Goal: Book appointment/travel/reservation

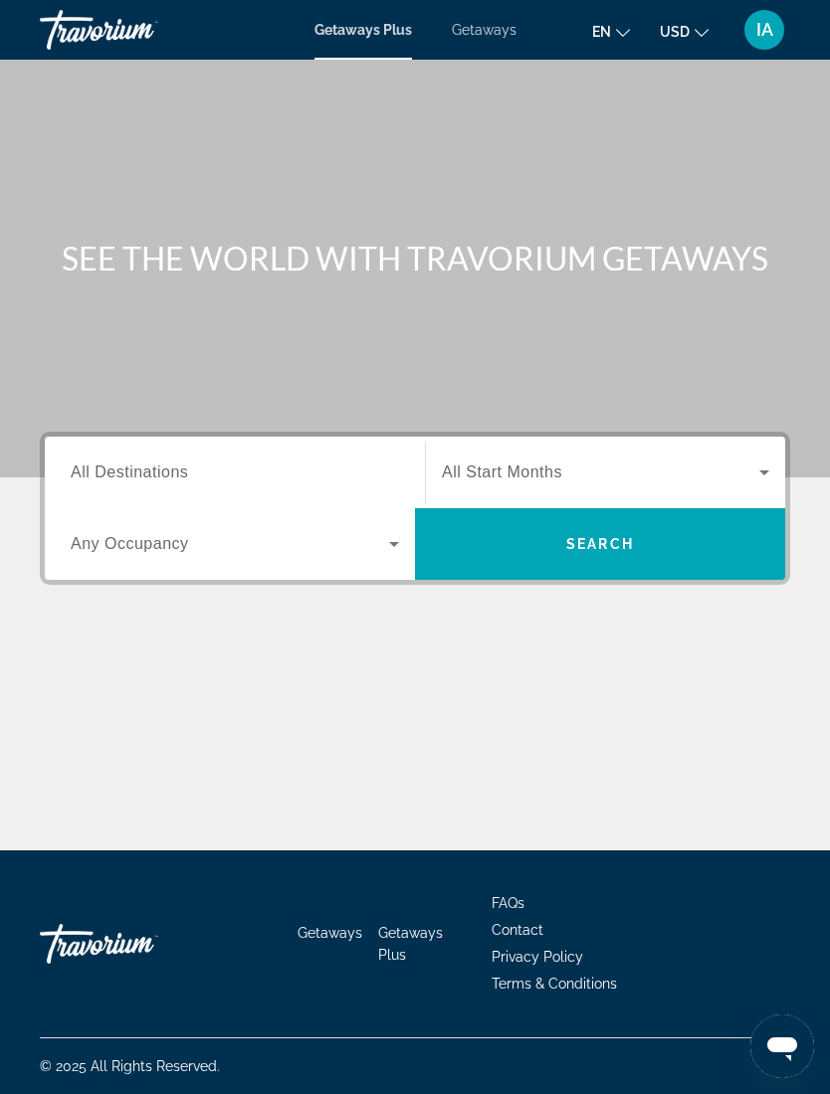
click at [336, 471] on input "Destination All Destinations" at bounding box center [235, 474] width 328 height 24
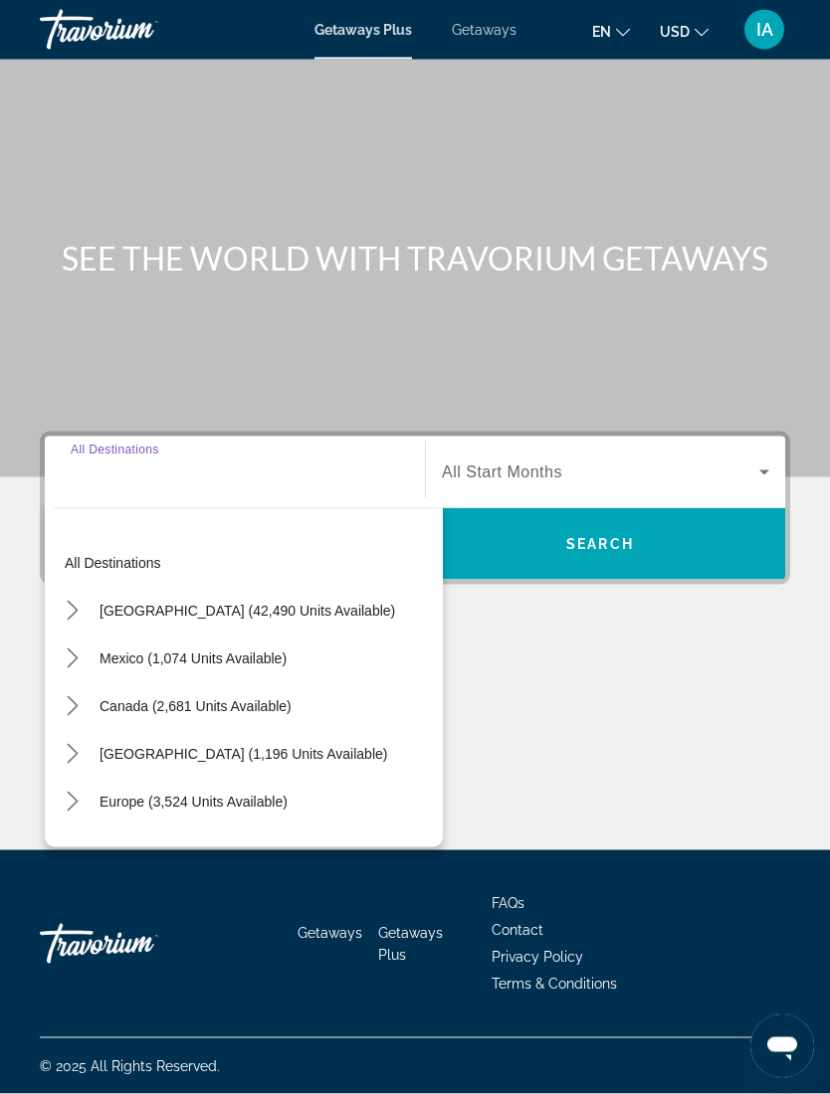
scroll to position [65, 0]
click at [83, 594] on mat-icon "Toggle United States (42,490 units available) submenu" at bounding box center [72, 611] width 35 height 35
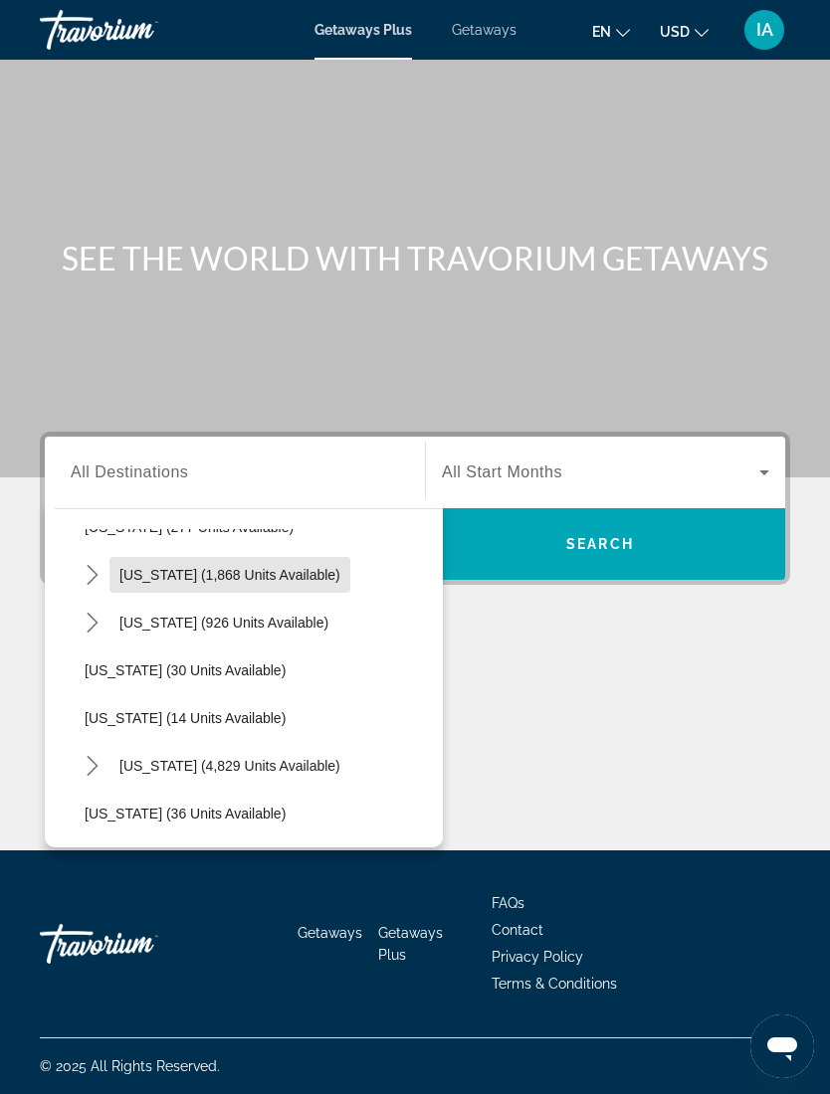
scroll to position [182, 0]
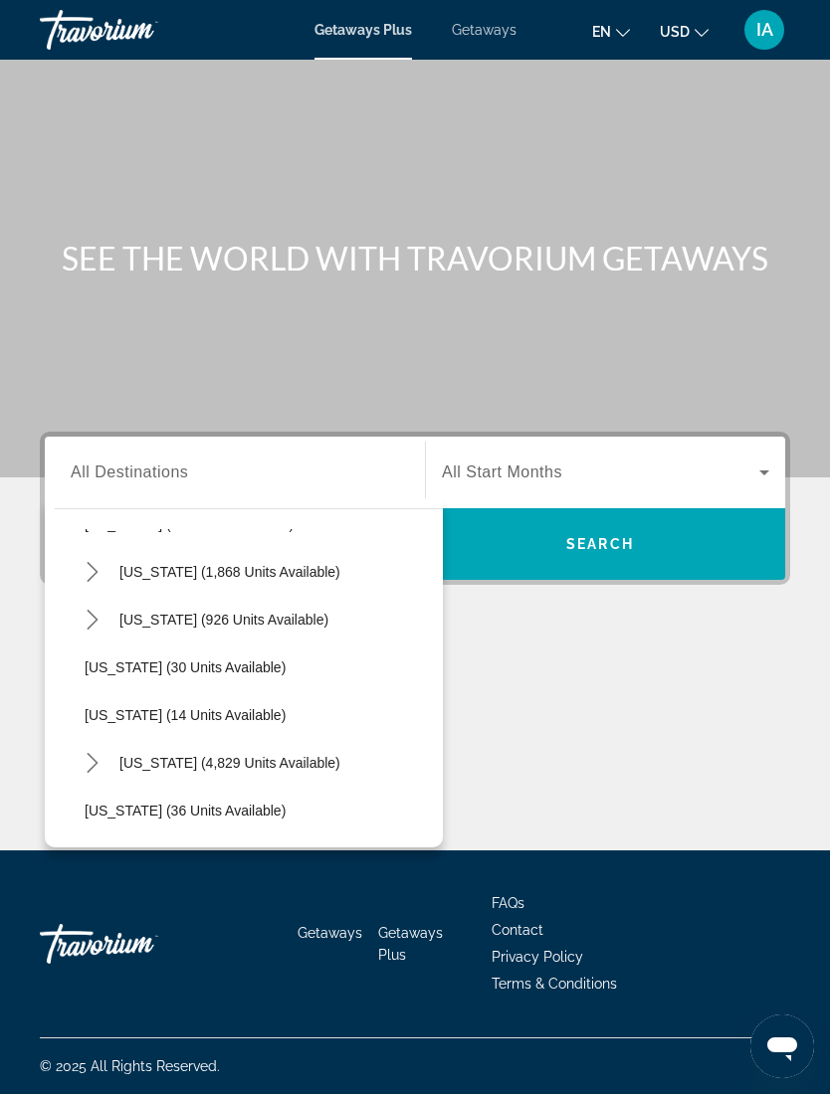
click at [260, 755] on span "[US_STATE] (4,829 units available)" at bounding box center [229, 763] width 221 height 16
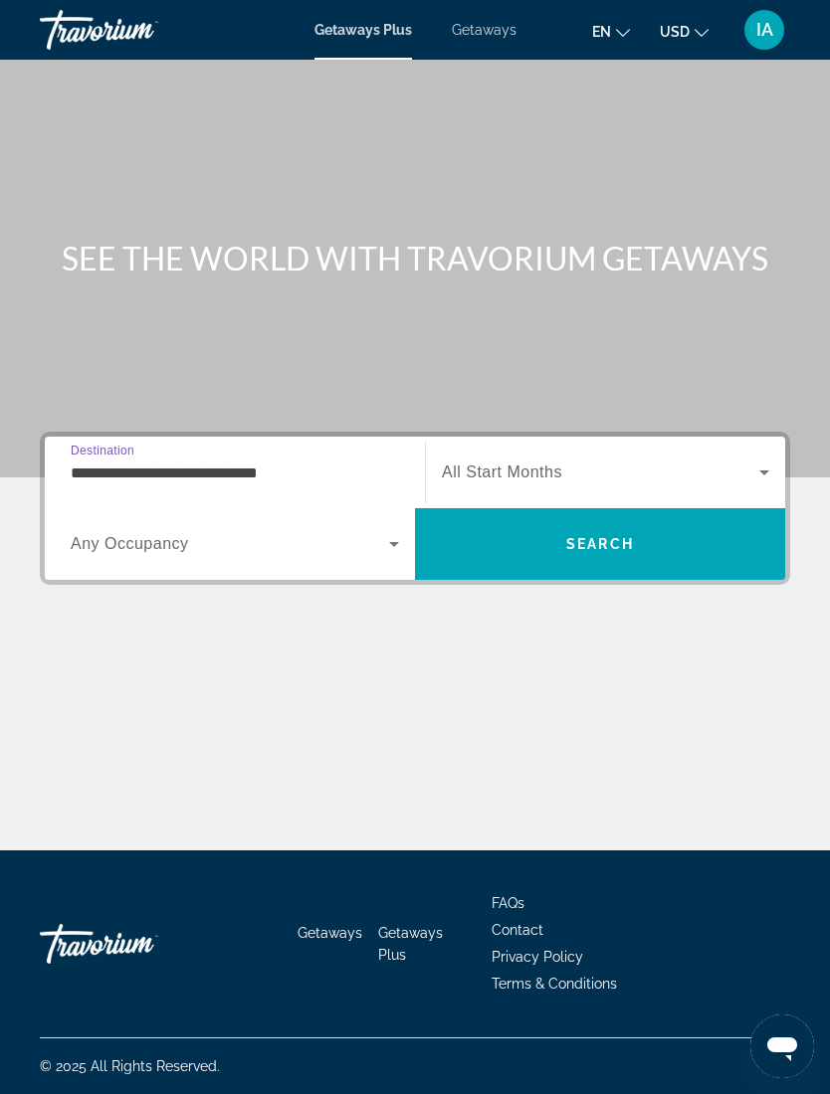
click at [364, 462] on input "**********" at bounding box center [235, 474] width 328 height 24
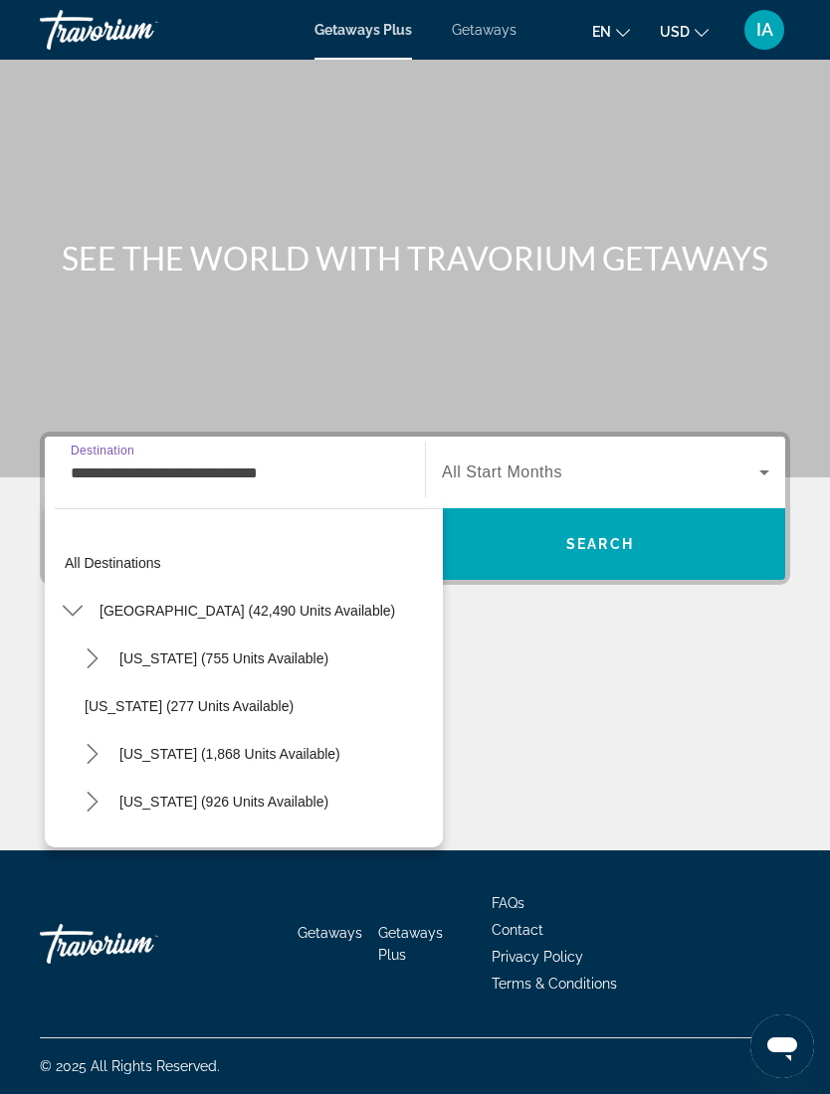
scroll to position [262, 0]
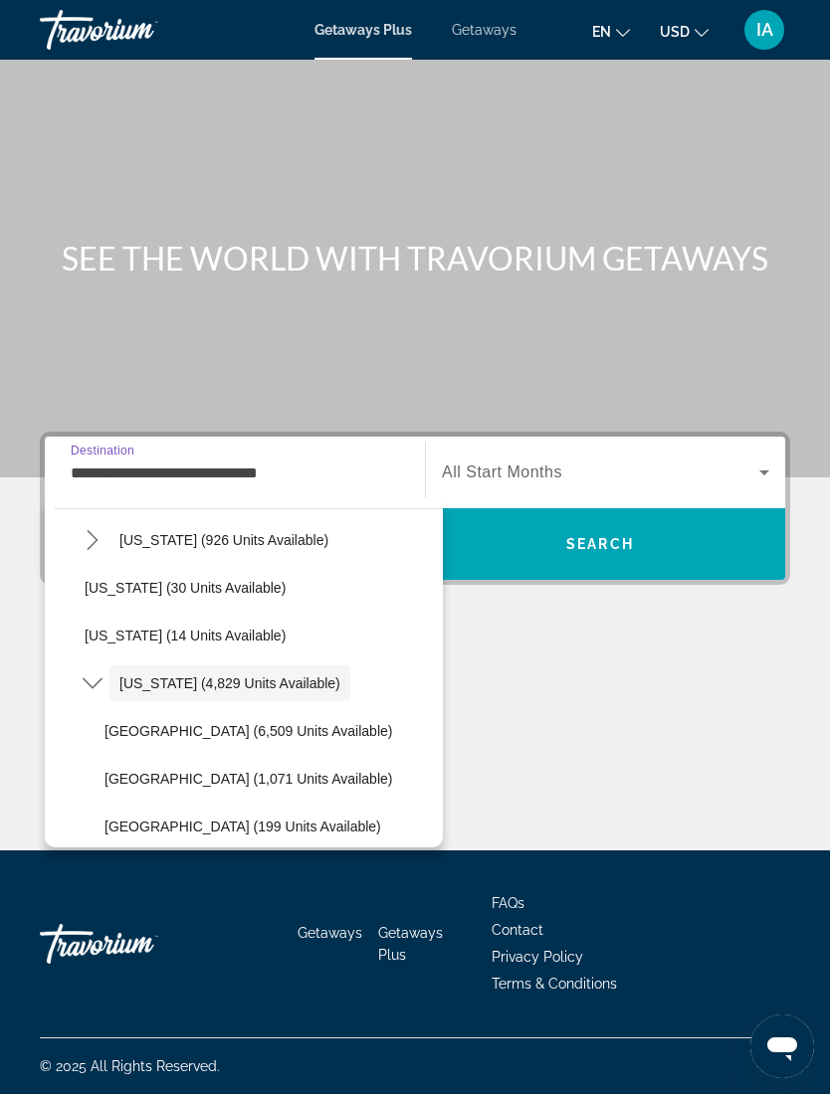
click at [240, 723] on span "[GEOGRAPHIC_DATA] (6,509 units available)" at bounding box center [248, 731] width 288 height 16
type input "**********"
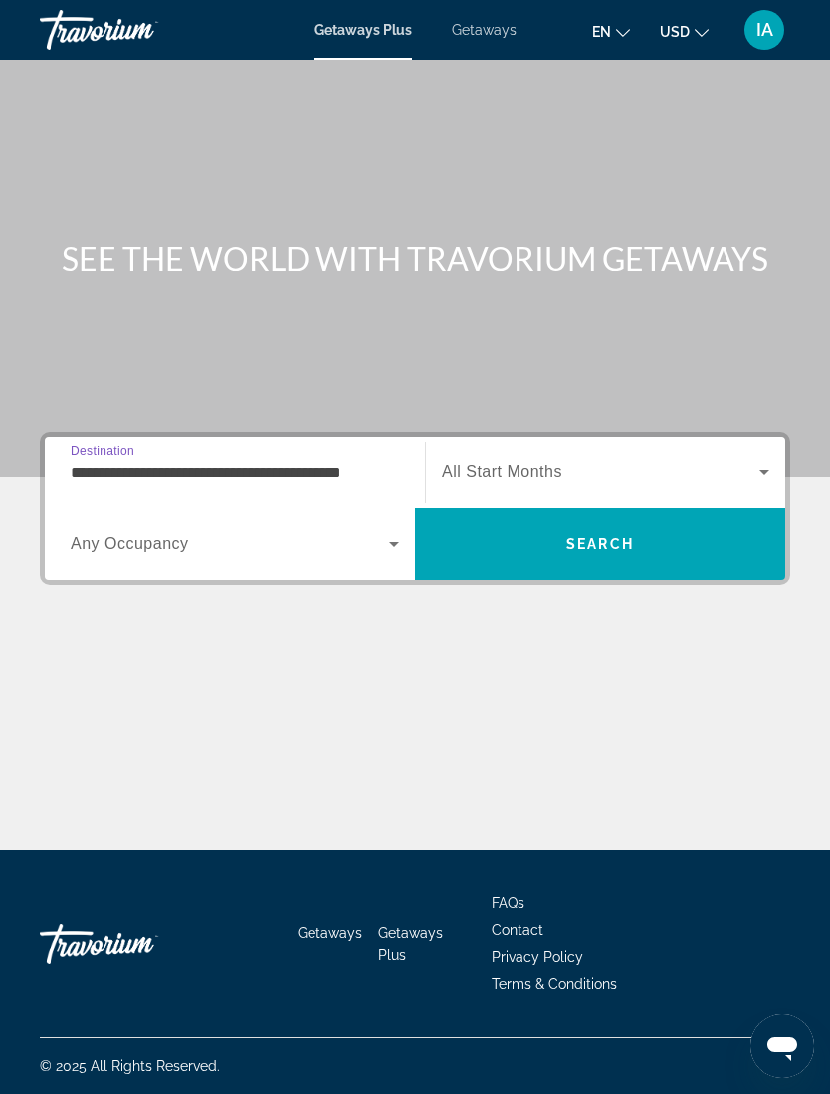
click at [399, 532] on icon "Search widget" at bounding box center [394, 544] width 24 height 24
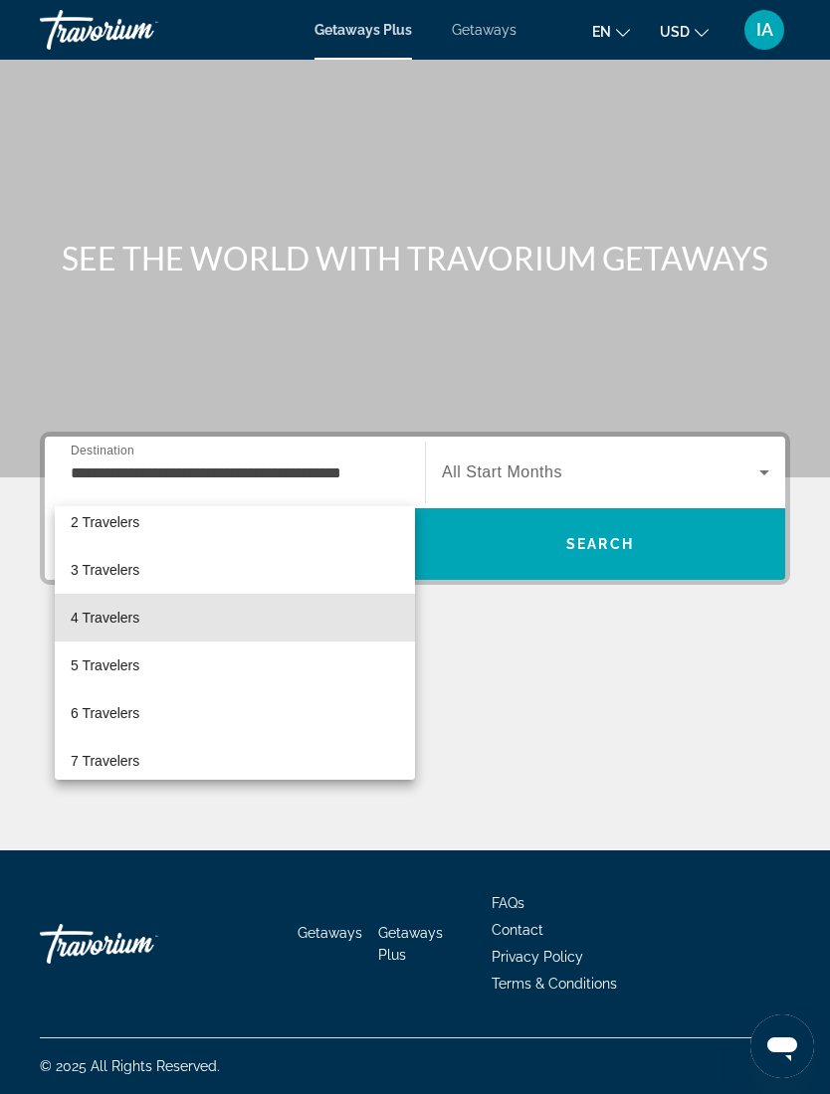
scroll to position [67, 0]
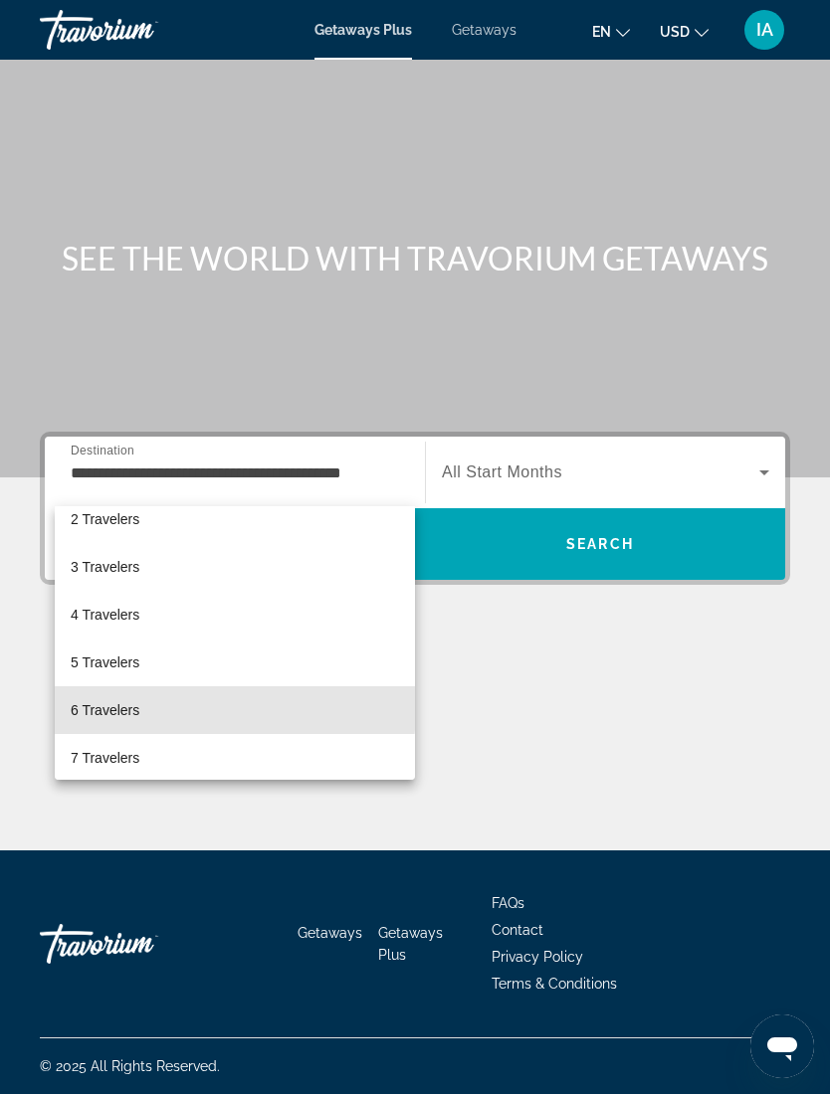
click at [167, 708] on mat-option "6 Travelers" at bounding box center [235, 710] width 360 height 48
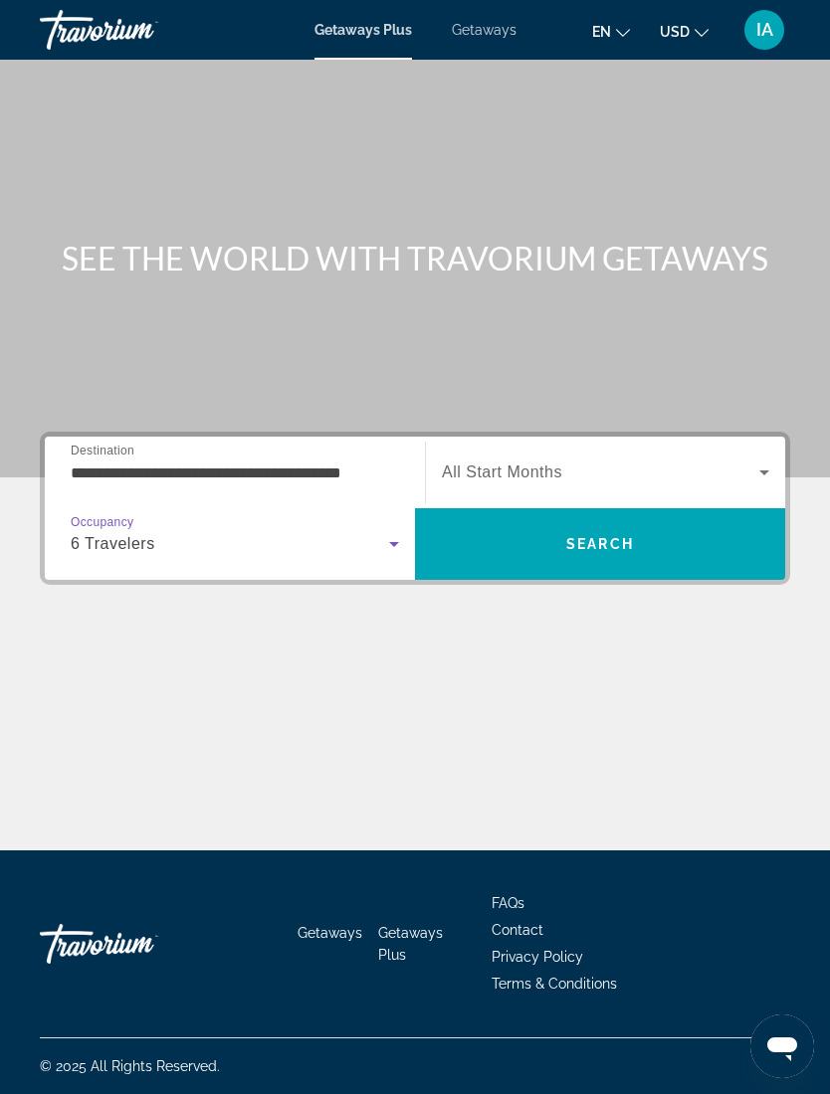
click at [771, 461] on icon "Search widget" at bounding box center [764, 473] width 24 height 24
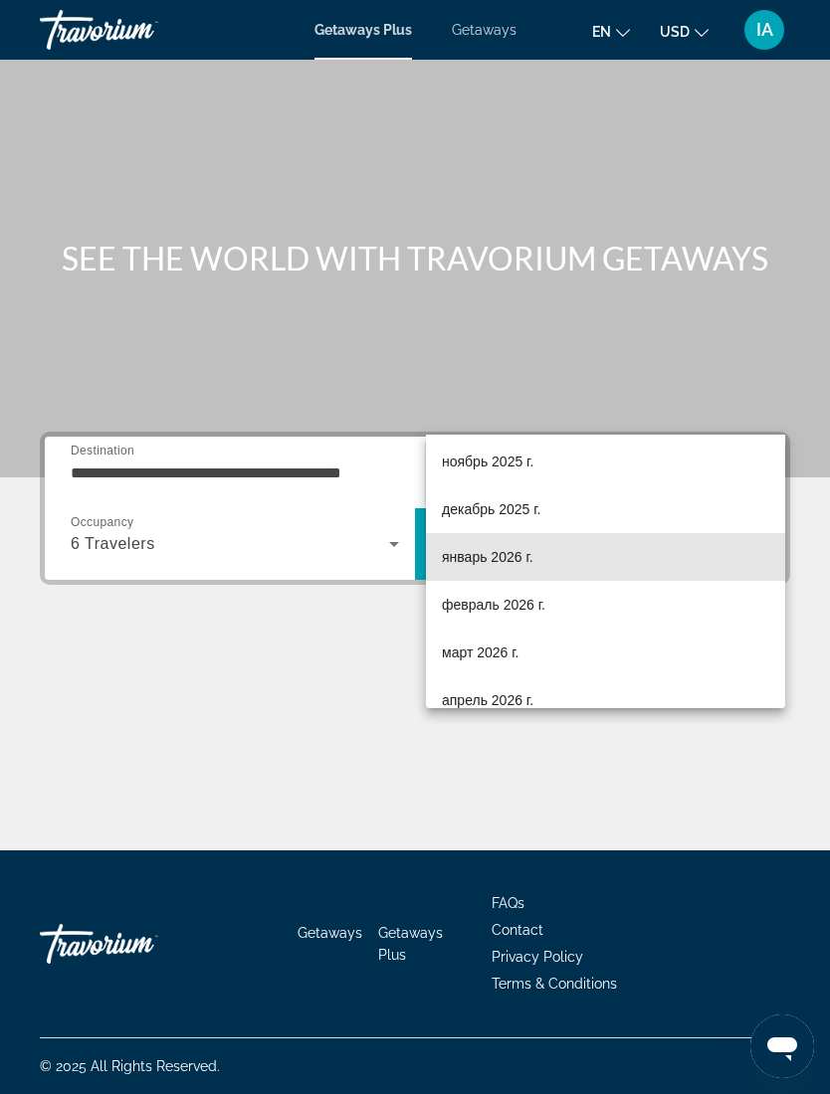
scroll to position [104, 0]
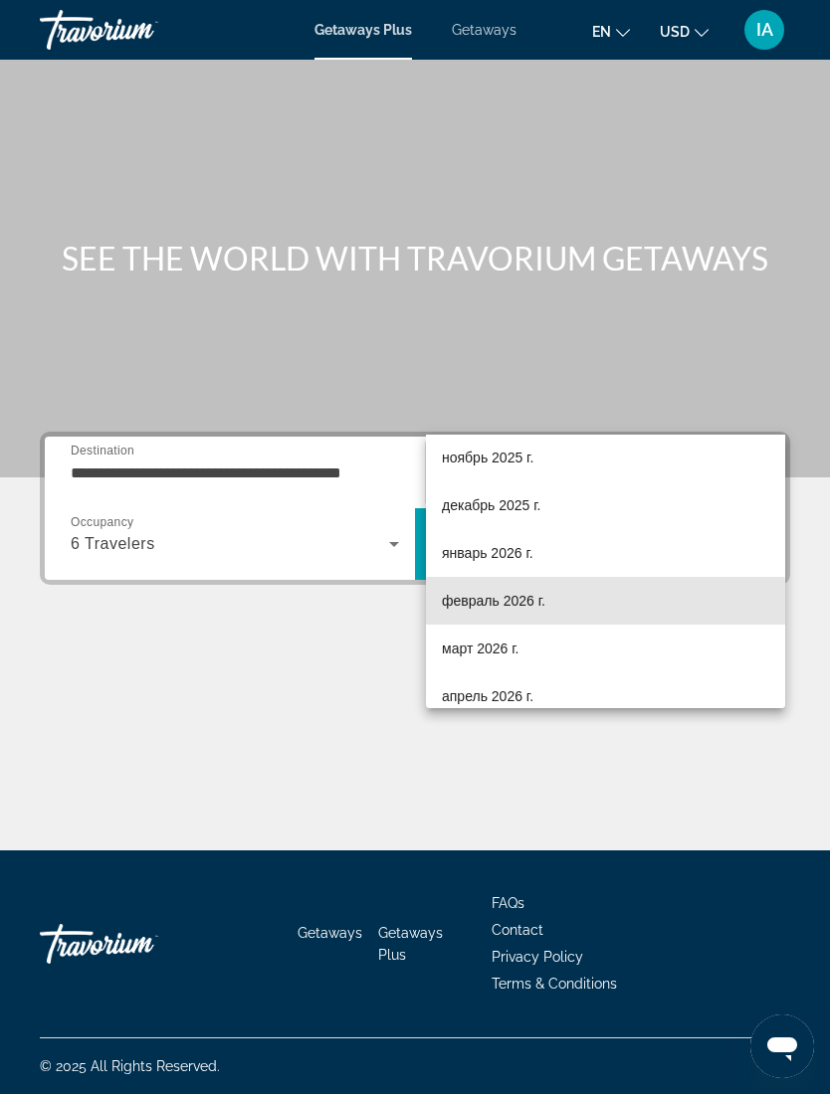
click at [550, 604] on mat-option "февраль 2026 г." at bounding box center [605, 601] width 359 height 48
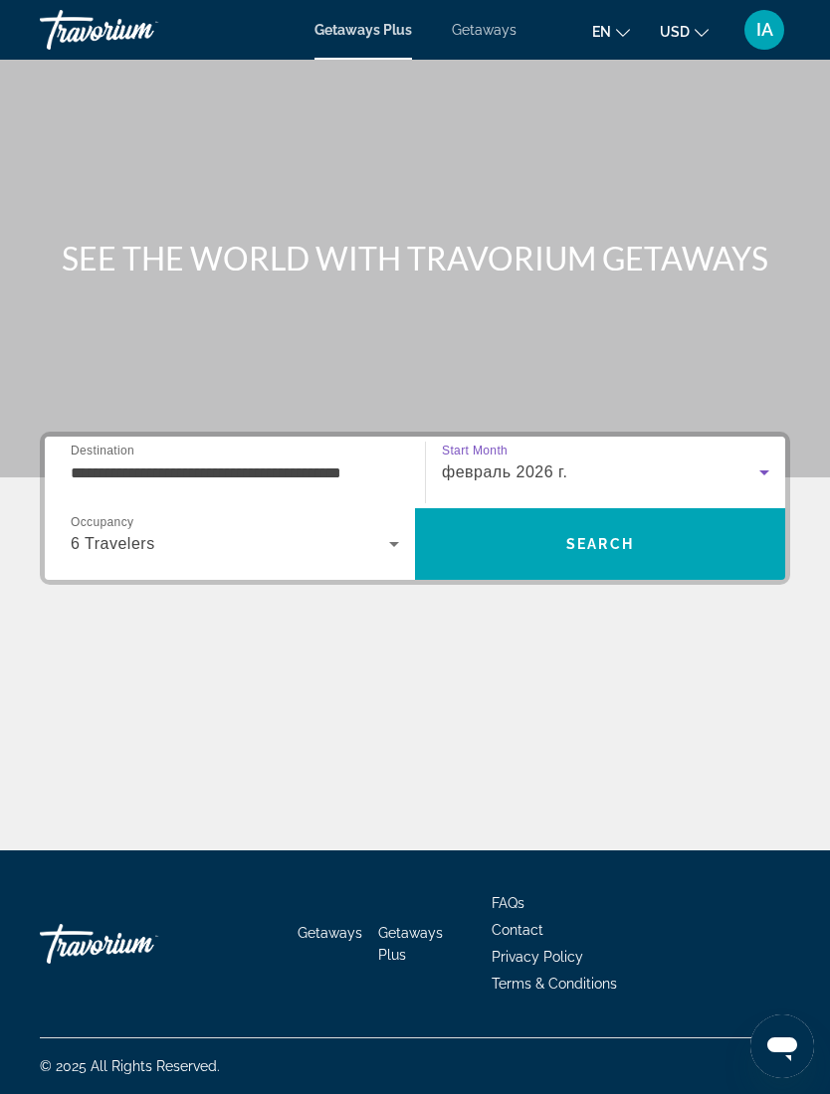
click at [644, 520] on span "Search" at bounding box center [600, 544] width 370 height 48
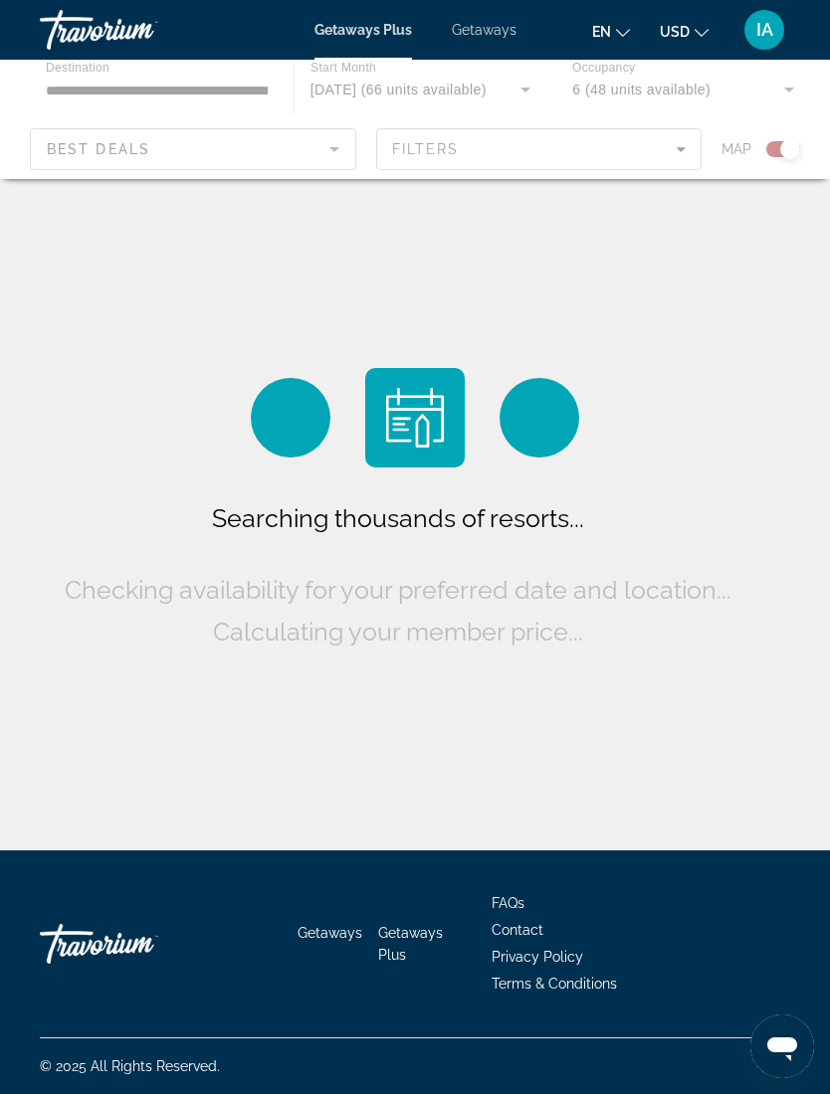
click at [475, 1093] on html "**********" at bounding box center [415, 547] width 830 height 1094
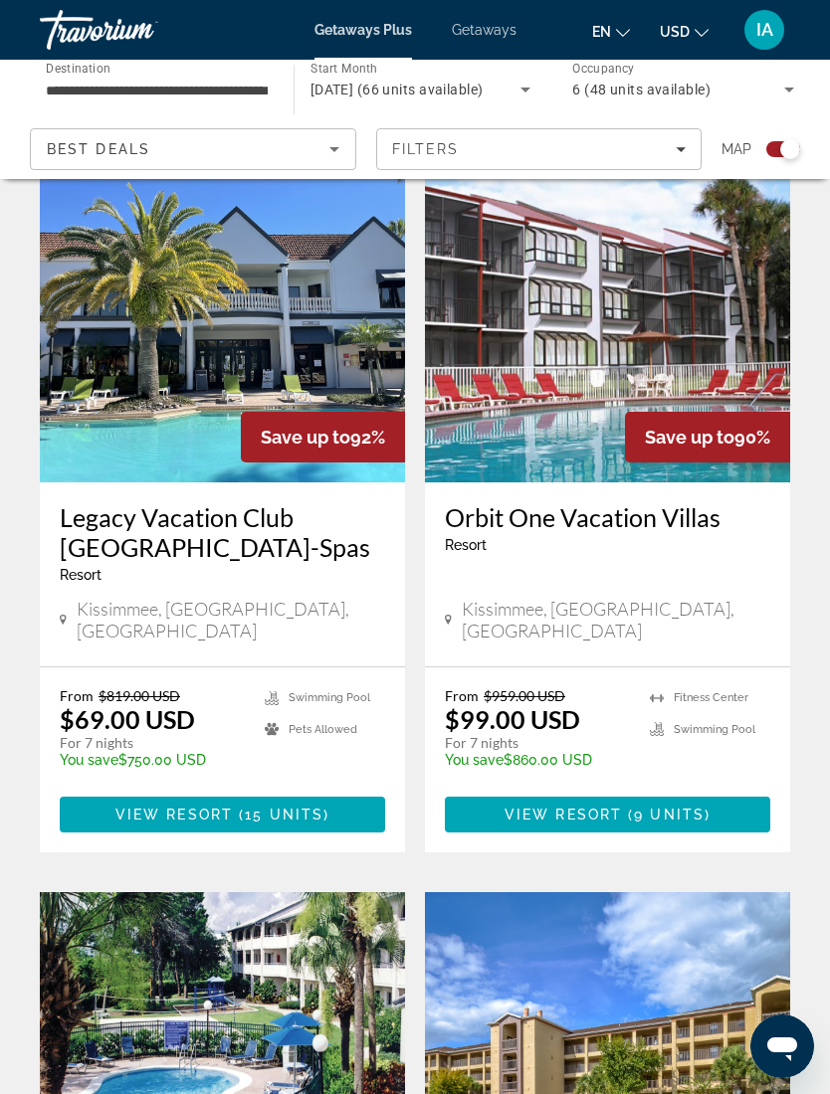
scroll to position [500, 0]
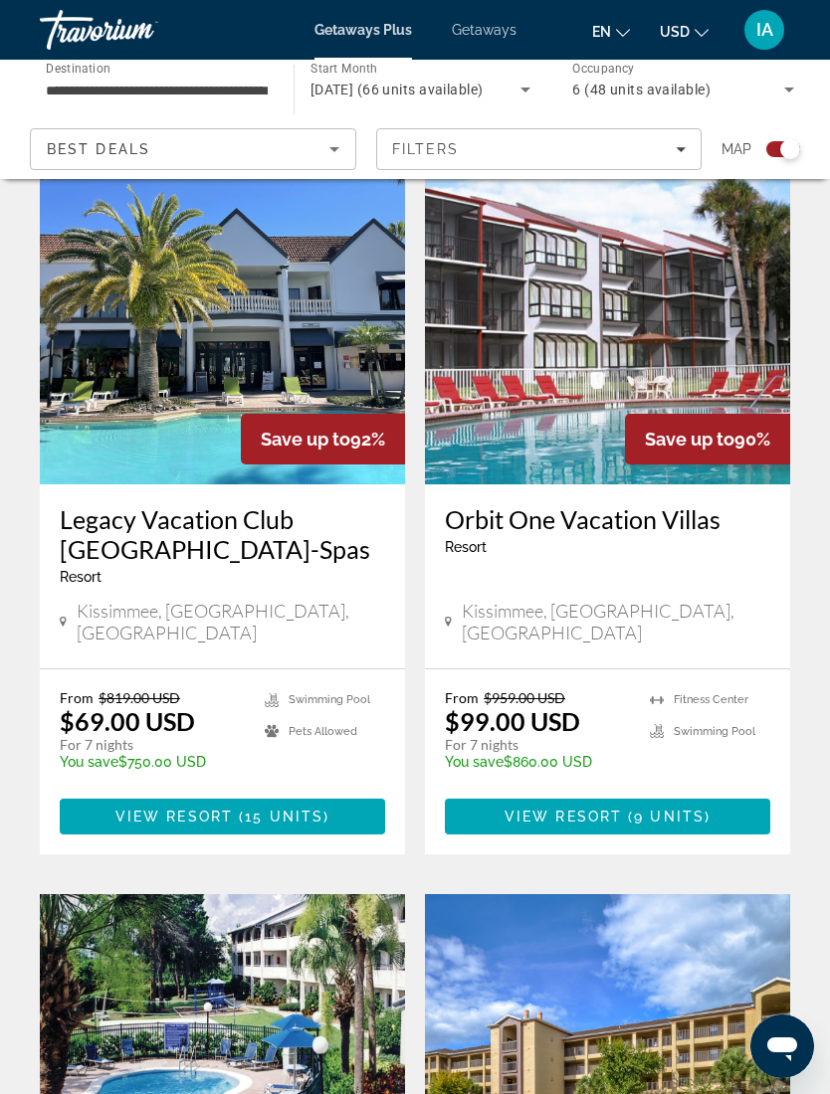
click at [295, 326] on img "Main content" at bounding box center [222, 325] width 365 height 318
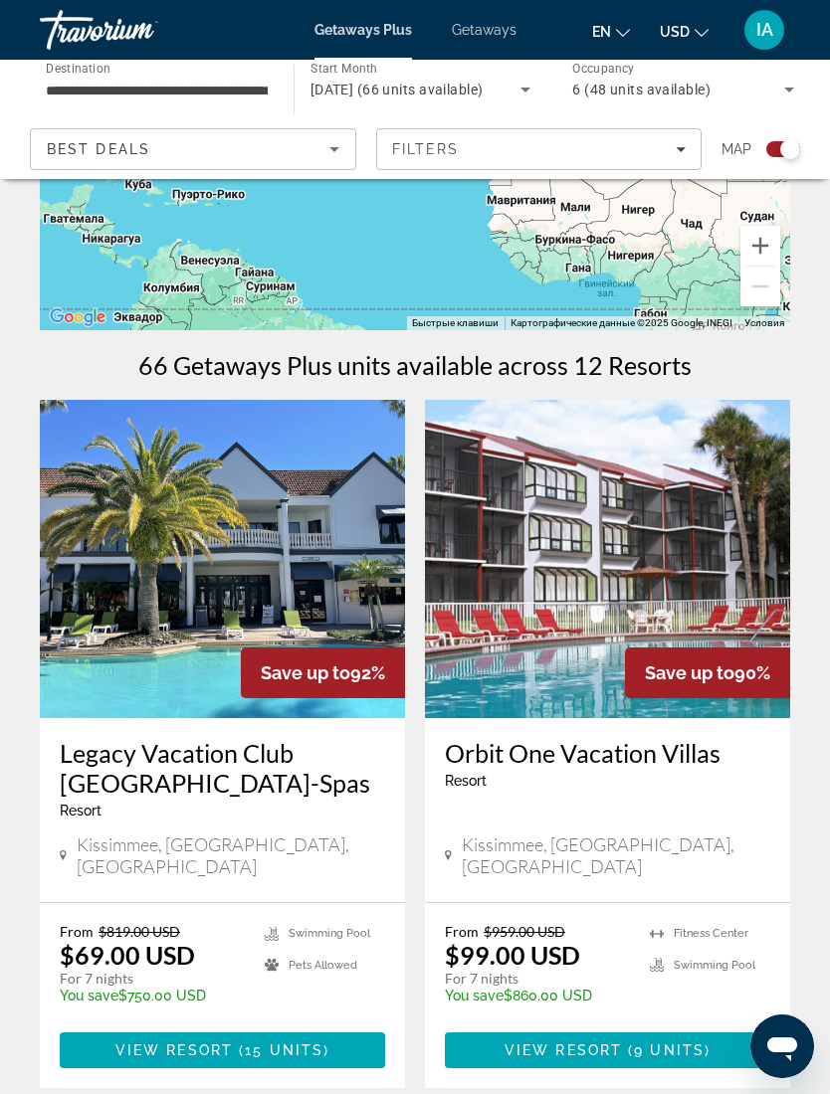
scroll to position [266, 0]
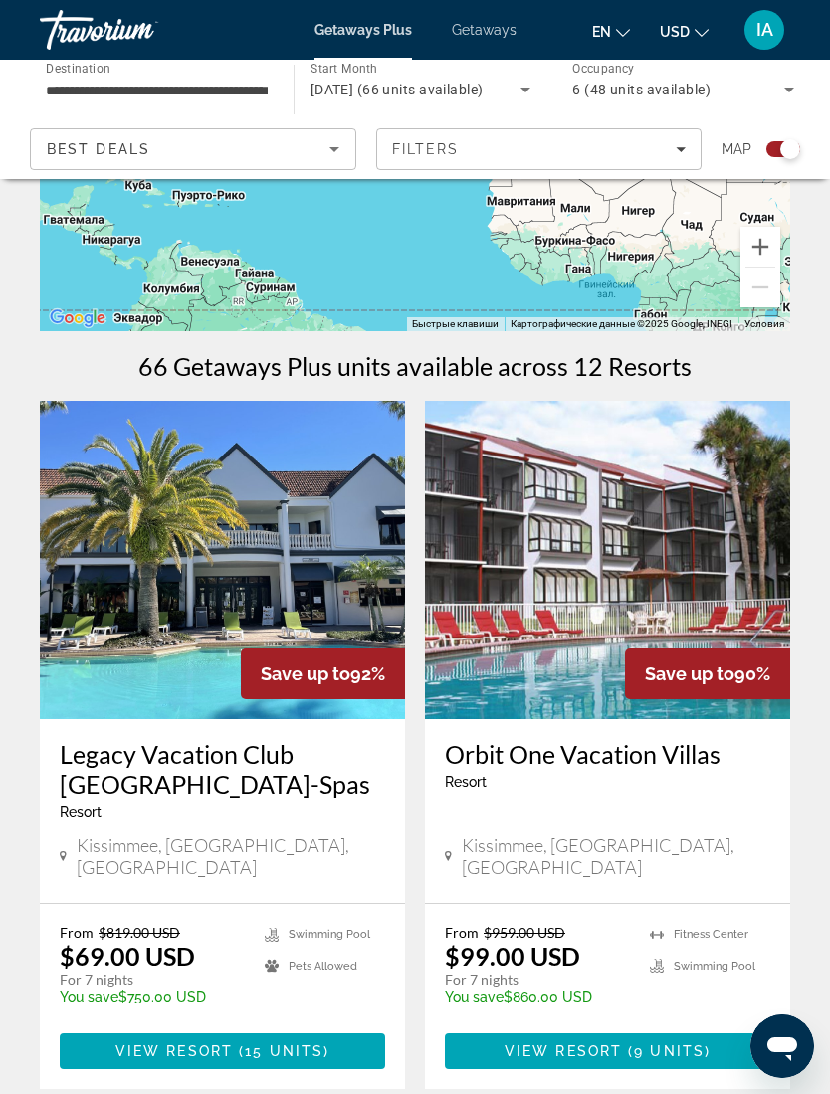
click at [681, 575] on img "Main content" at bounding box center [607, 560] width 365 height 318
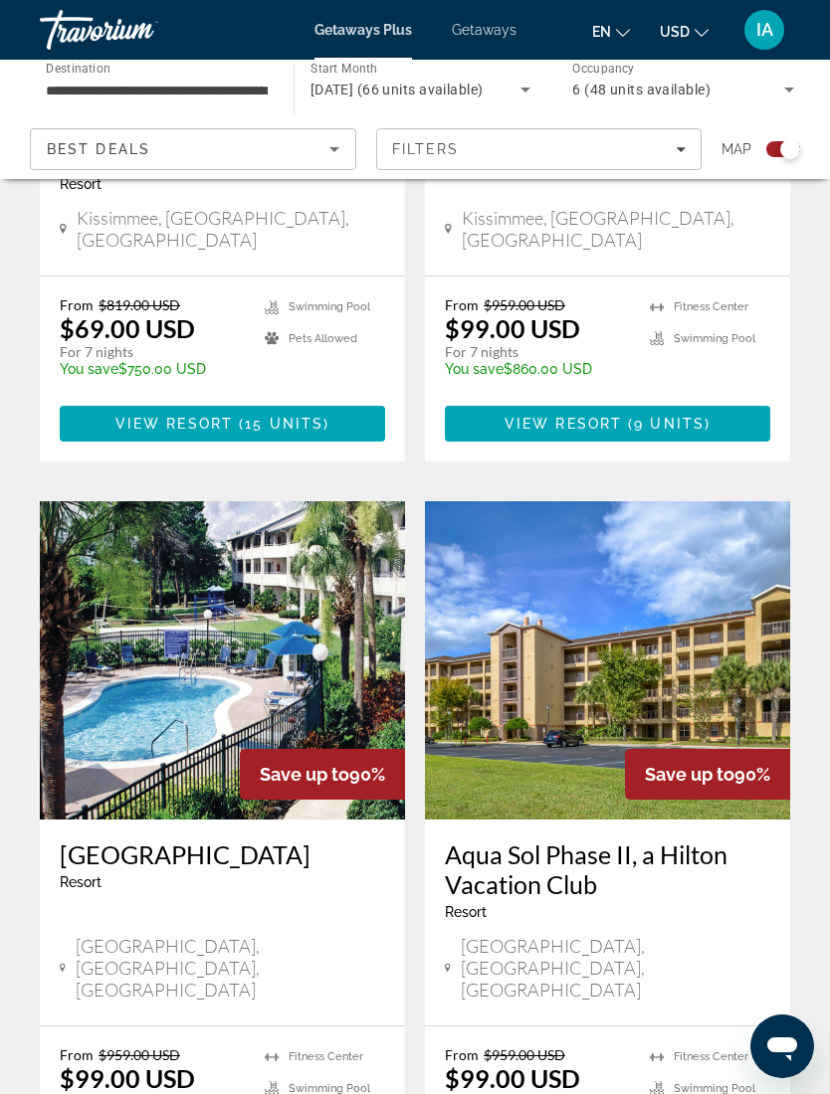
scroll to position [888, 0]
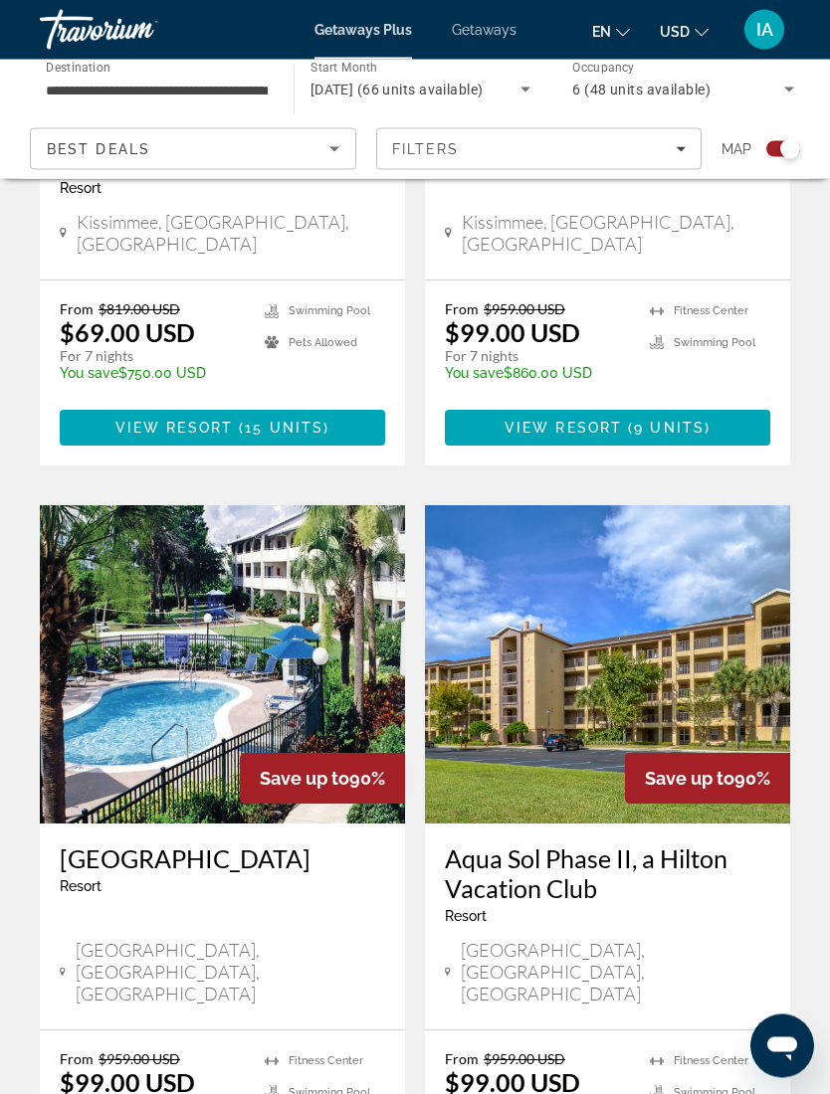
click at [707, 635] on img "Main content" at bounding box center [607, 665] width 365 height 318
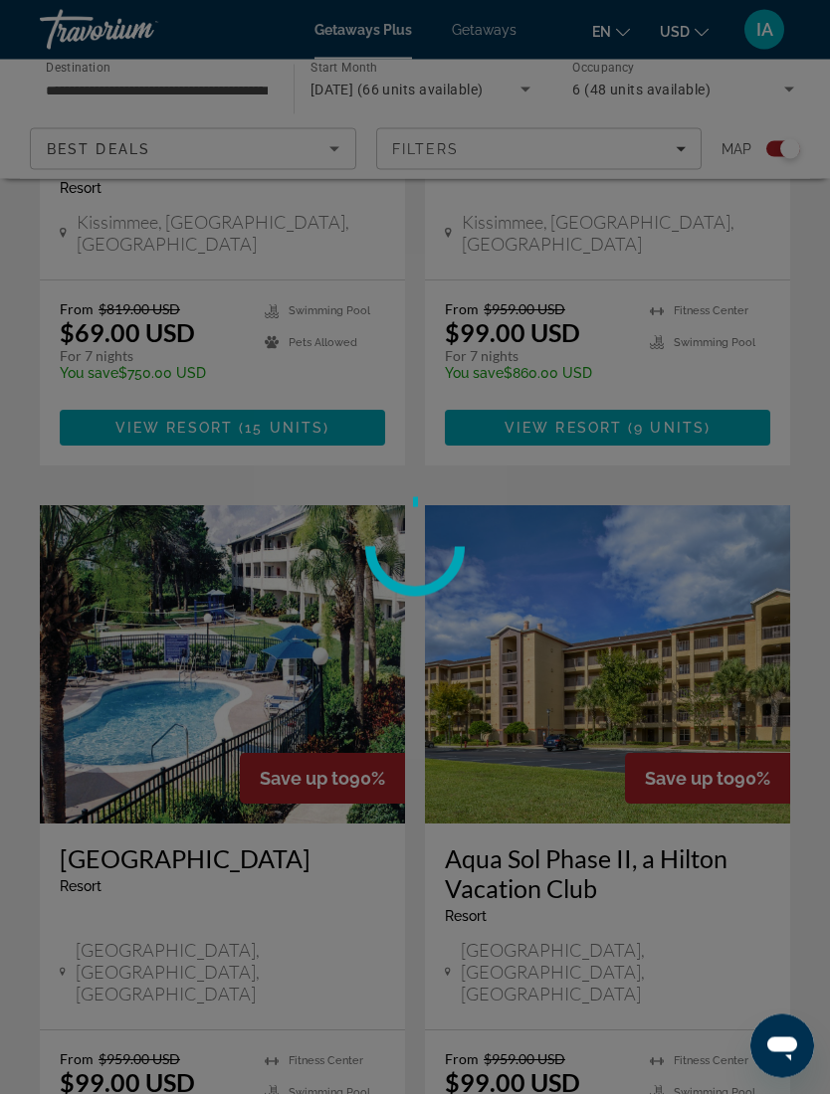
scroll to position [889, 0]
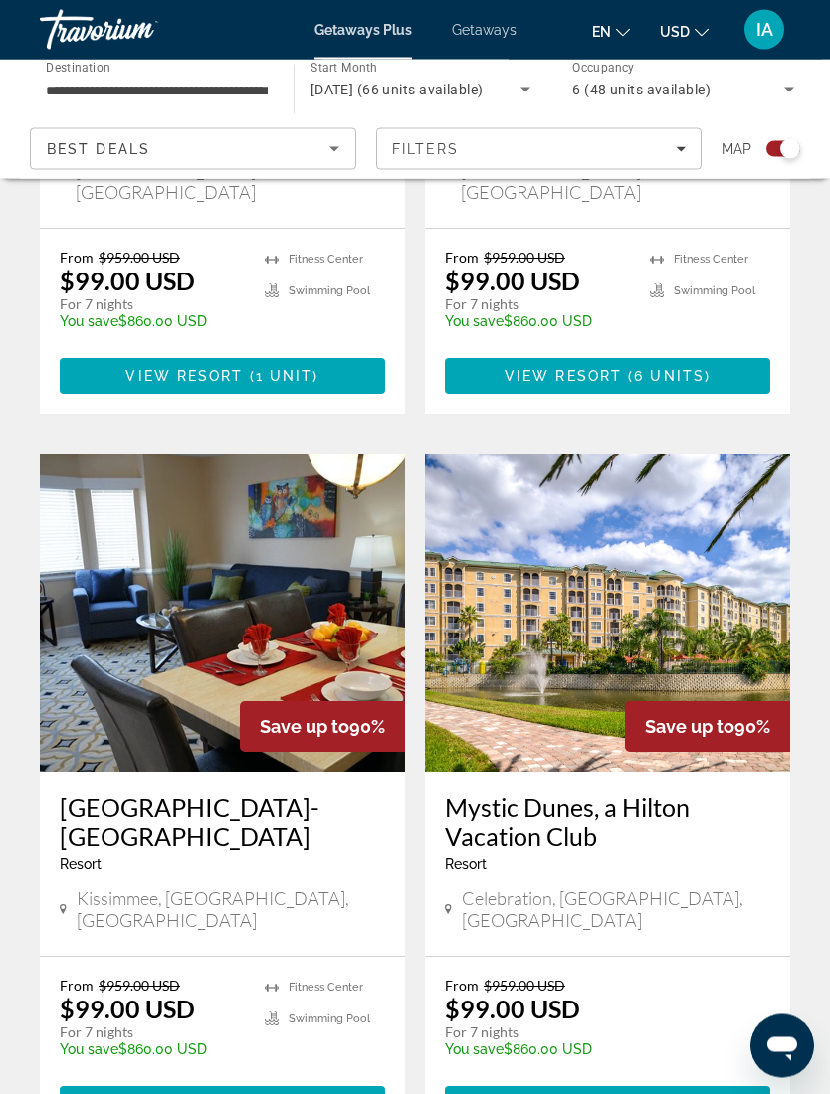
scroll to position [1691, 0]
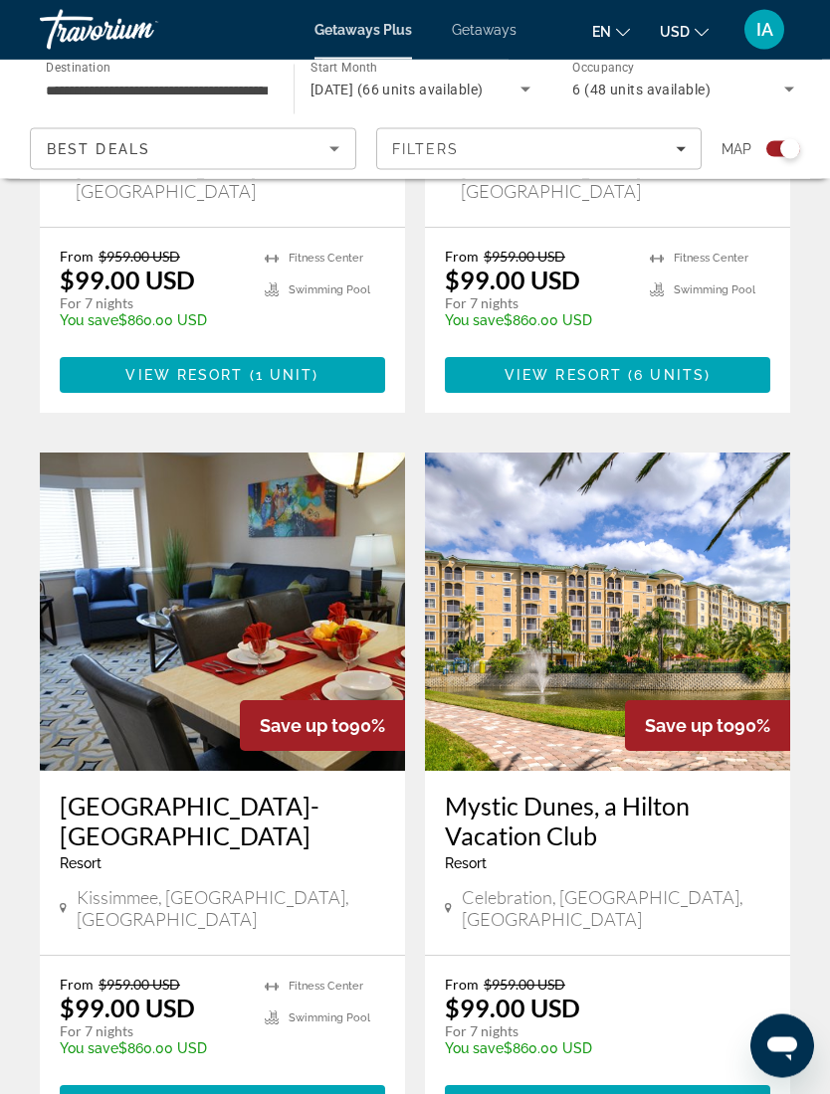
click at [677, 569] on img "Main content" at bounding box center [607, 613] width 365 height 318
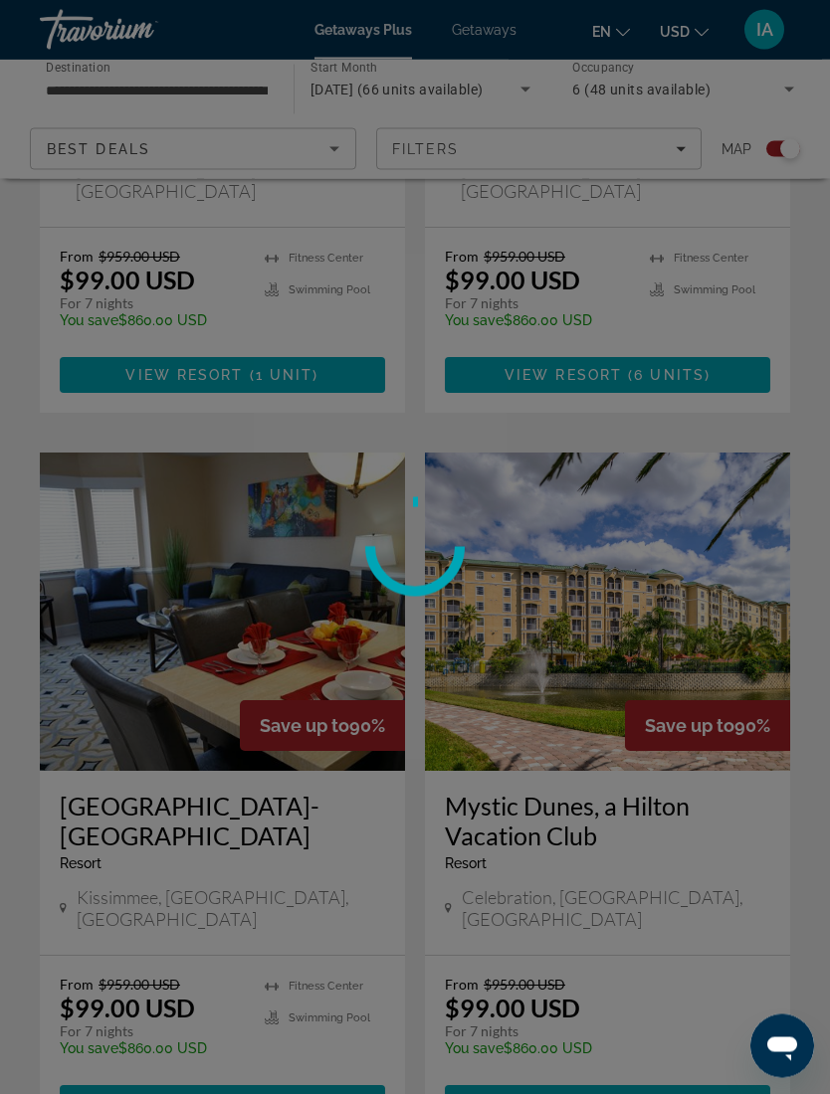
scroll to position [1692, 0]
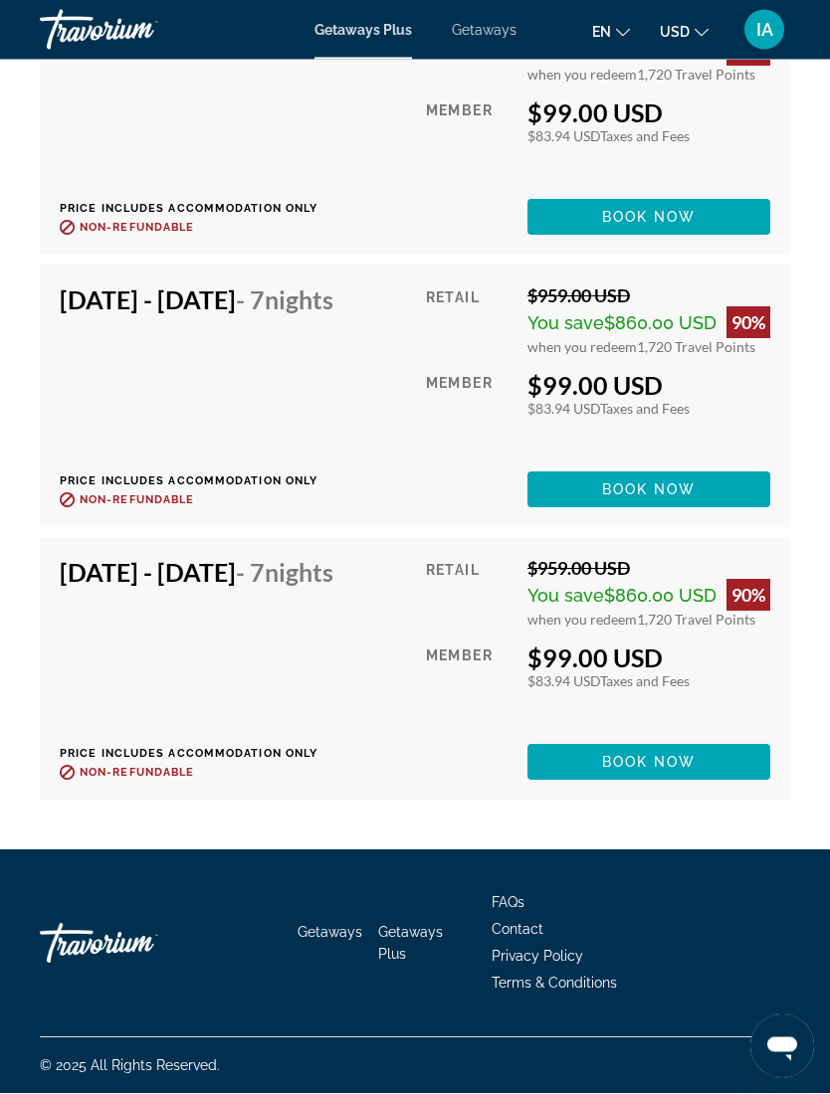
scroll to position [4273, 0]
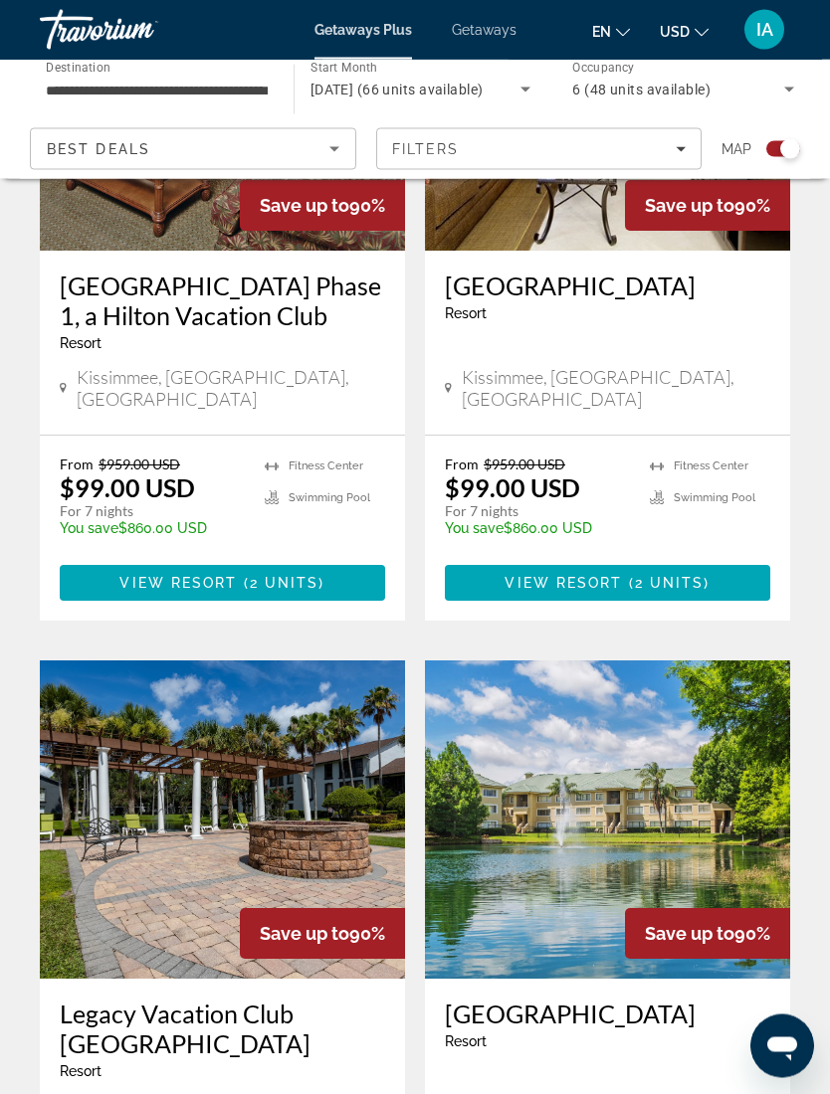
scroll to position [2941, 0]
click at [785, 744] on img "Main content" at bounding box center [607, 820] width 365 height 318
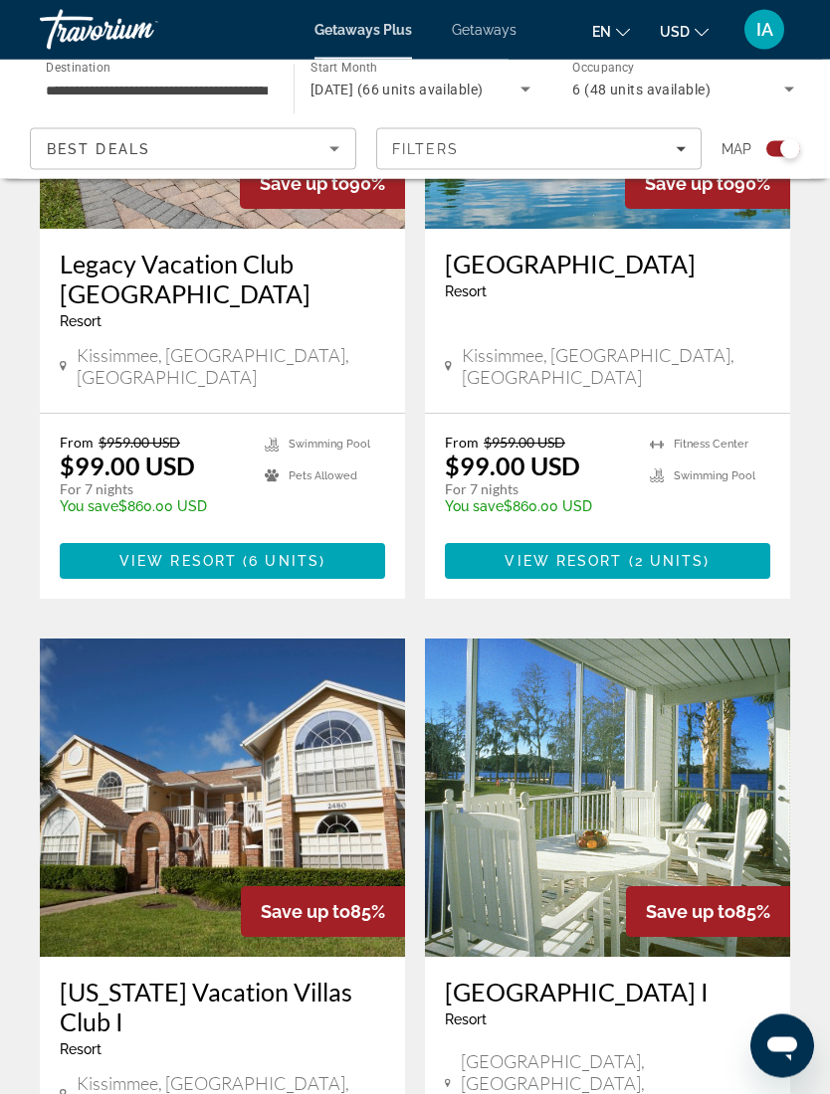
scroll to position [3695, 0]
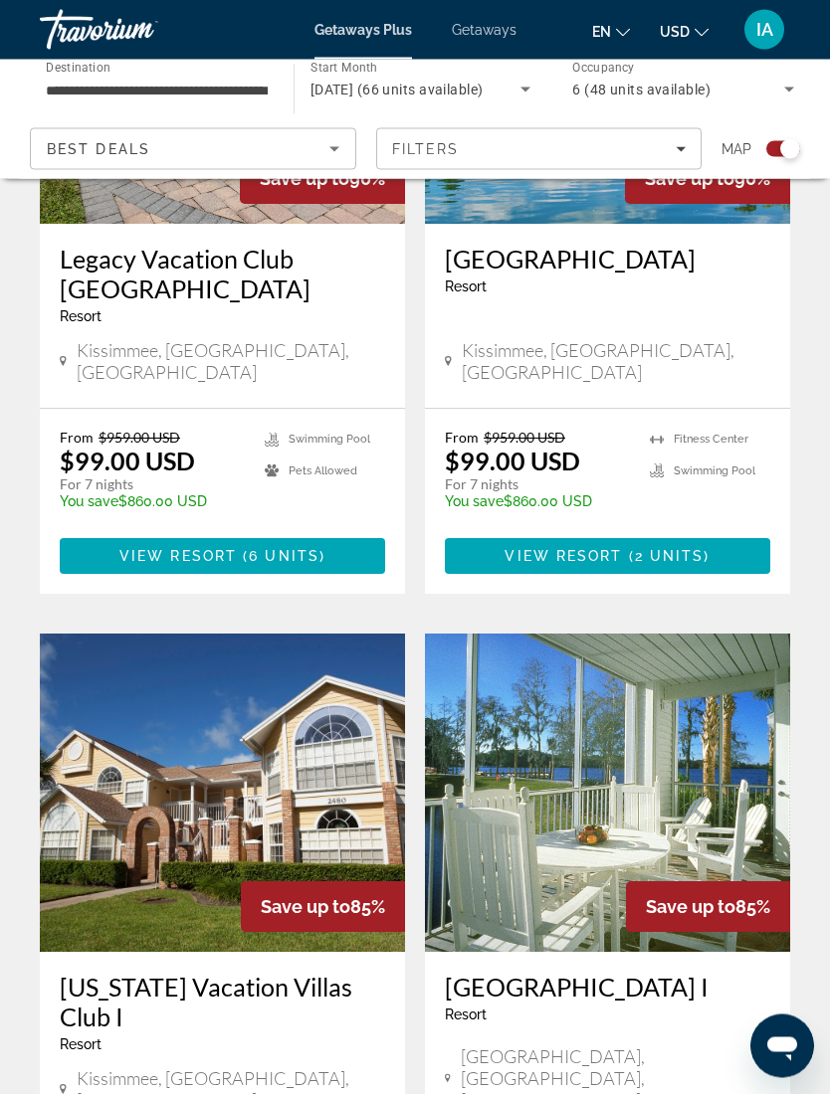
click at [741, 705] on img "Main content" at bounding box center [607, 794] width 365 height 318
